Goal: Find specific fact: Find specific fact

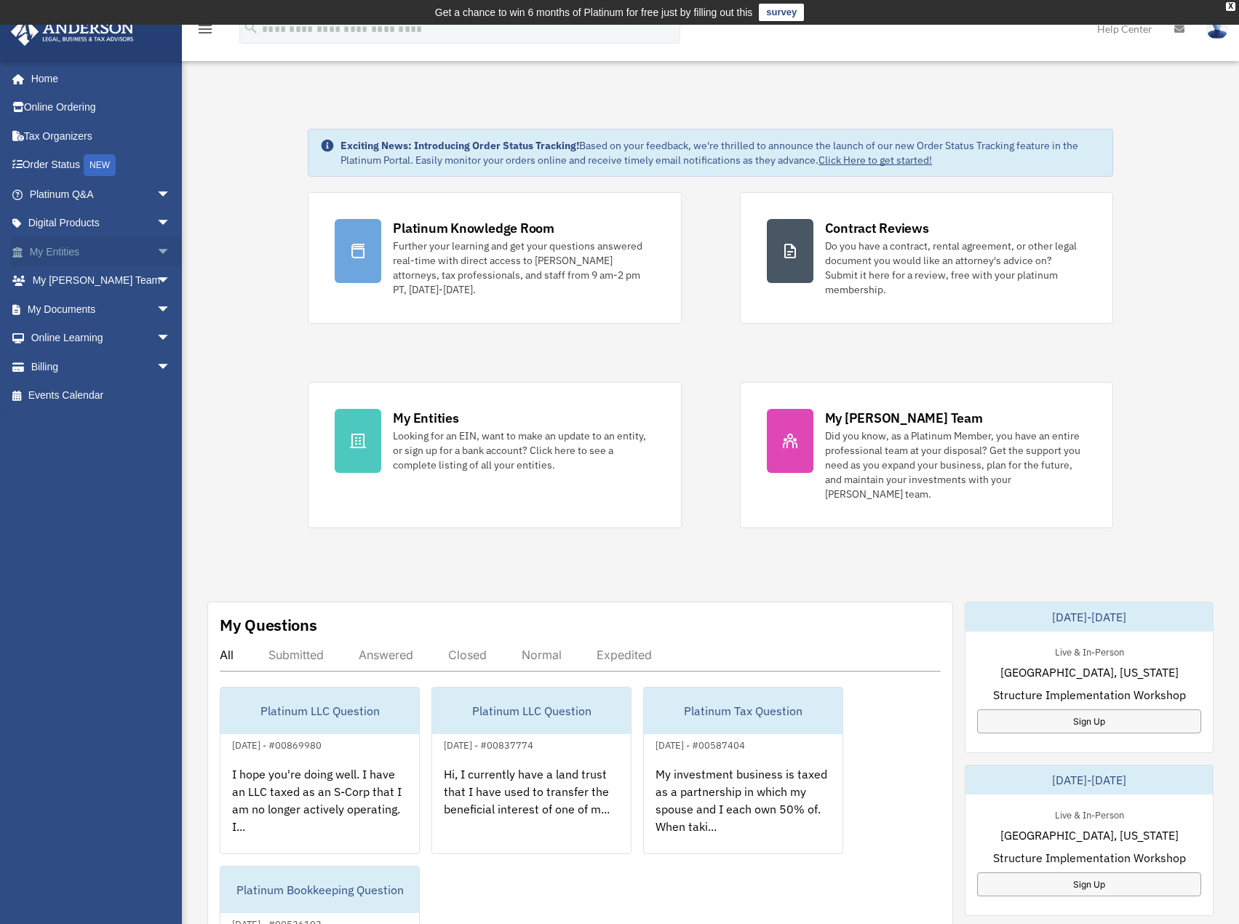
click at [82, 259] on link "My Entities arrow_drop_down" at bounding box center [101, 251] width 183 height 29
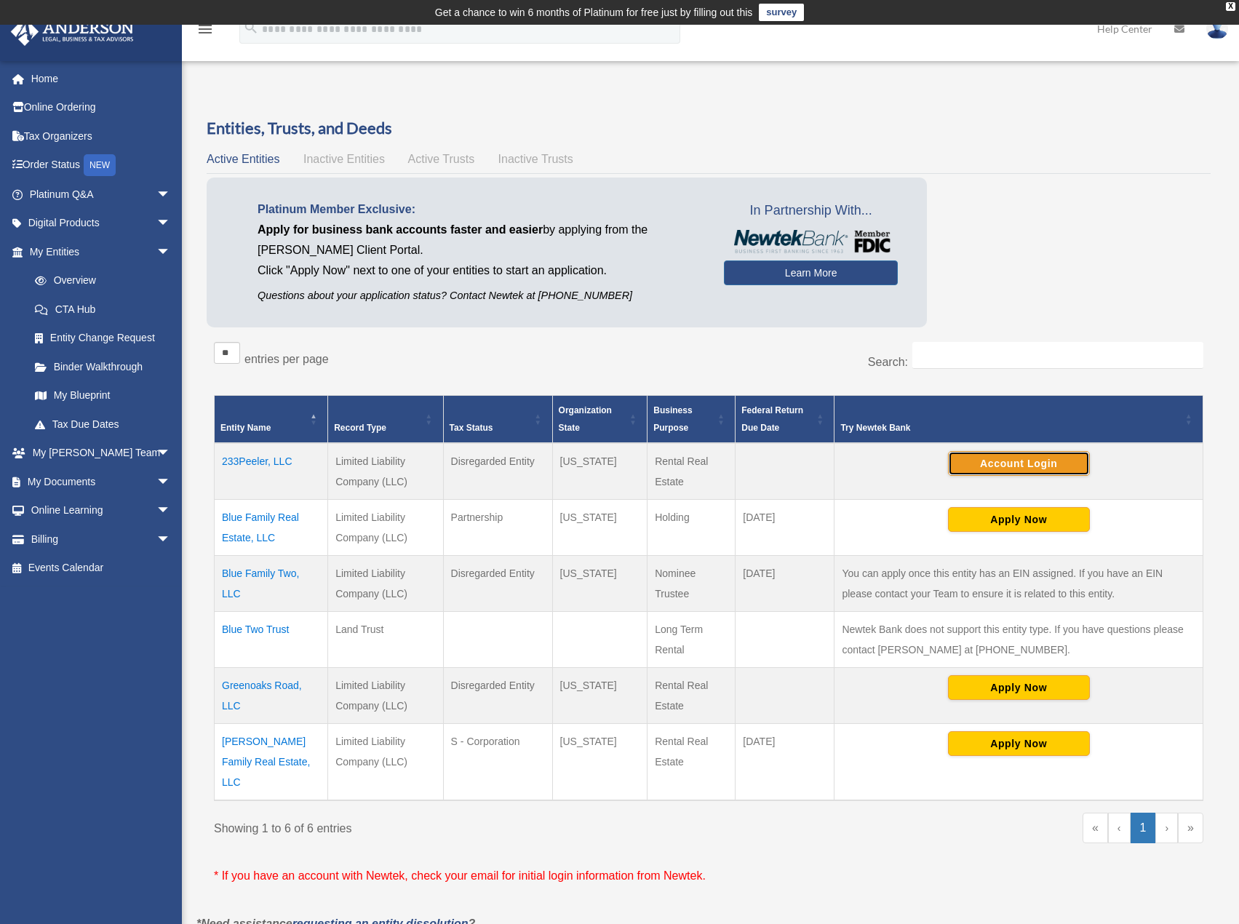
click at [1050, 470] on button "Account Login" at bounding box center [1019, 463] width 142 height 25
click at [249, 460] on td "233Peeler, LLC" at bounding box center [272, 471] width 114 height 57
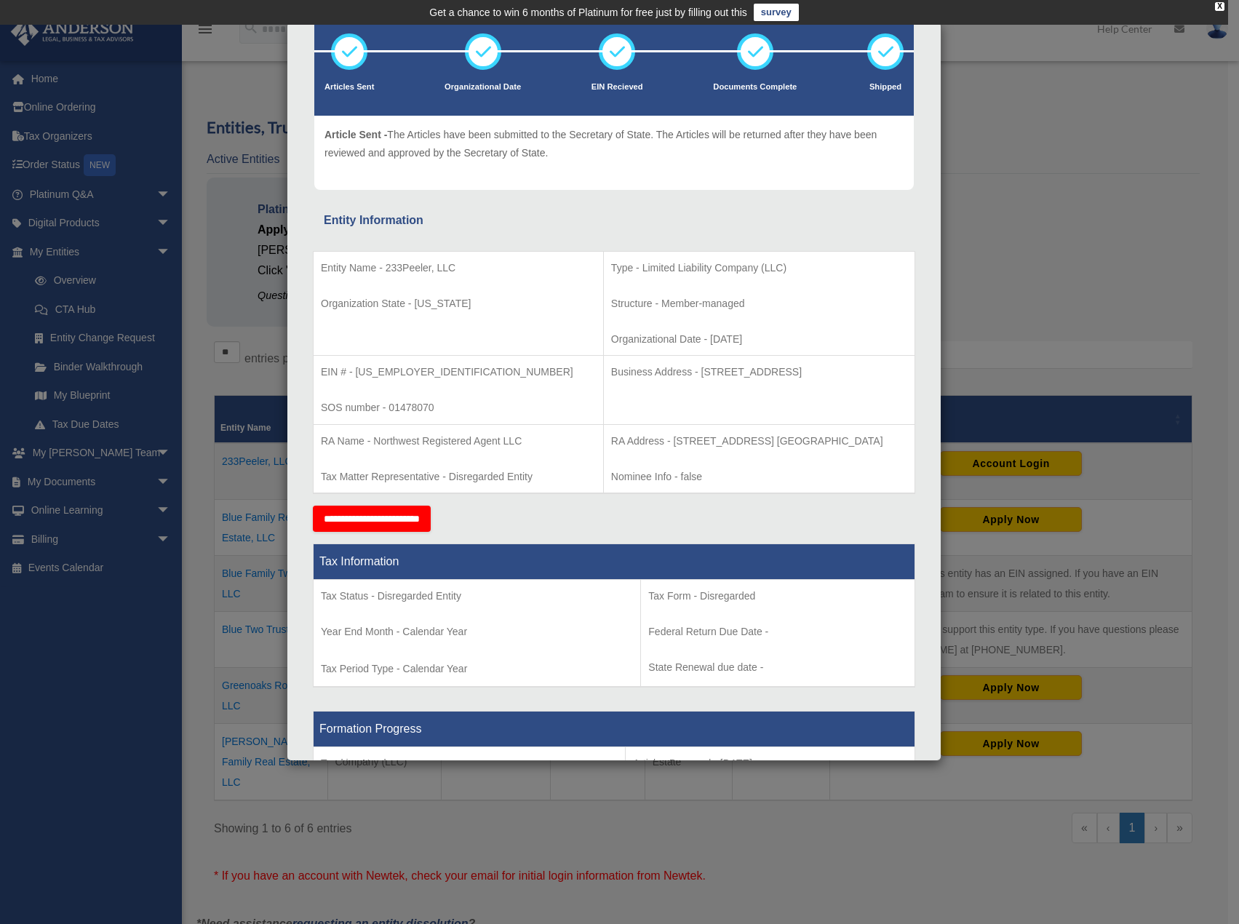
scroll to position [52, 0]
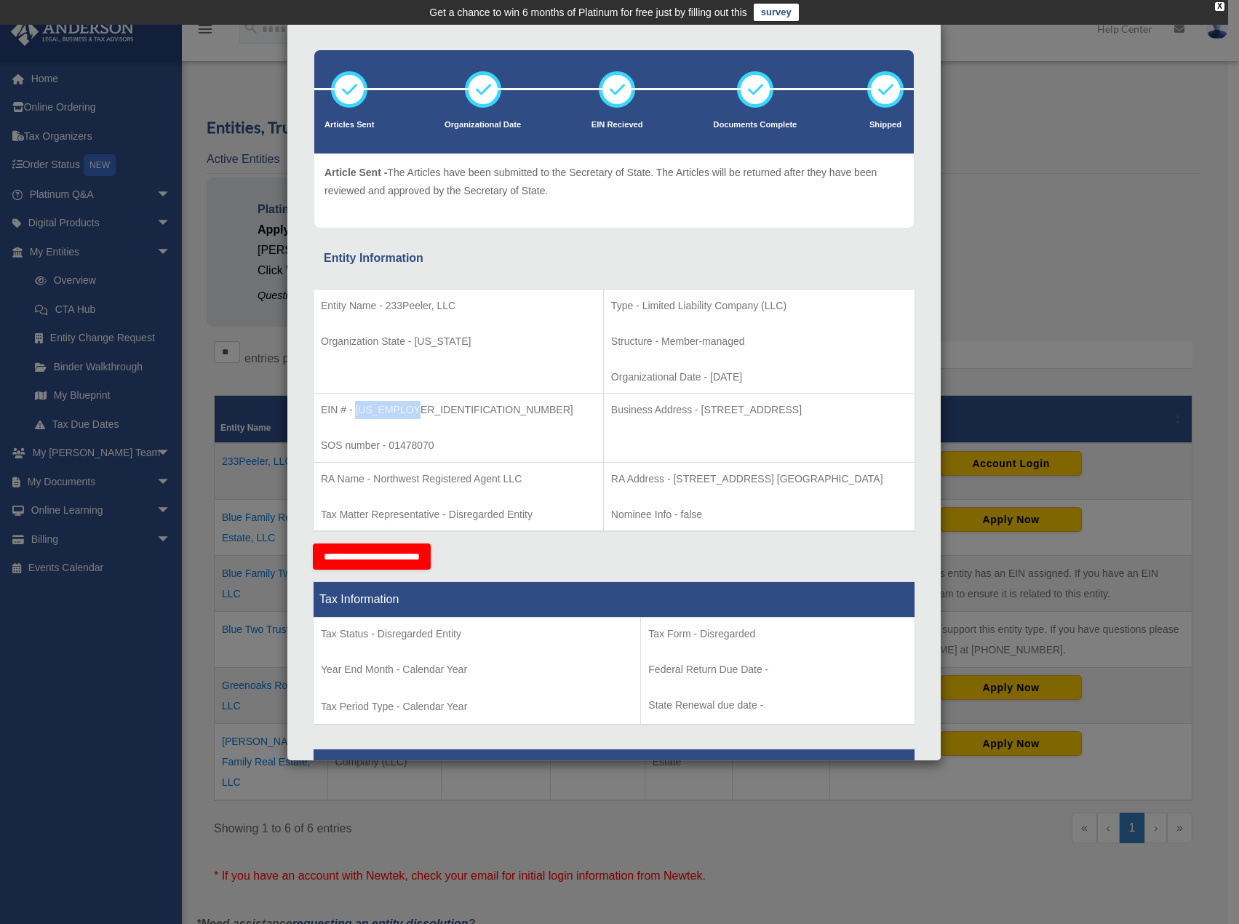
drag, startPoint x: 419, startPoint y: 405, endPoint x: 357, endPoint y: 413, distance: 62.5
click at [357, 413] on p "EIN # - 33-3142513" at bounding box center [458, 410] width 275 height 18
copy p "33-3142513"
